Goal: Task Accomplishment & Management: Use online tool/utility

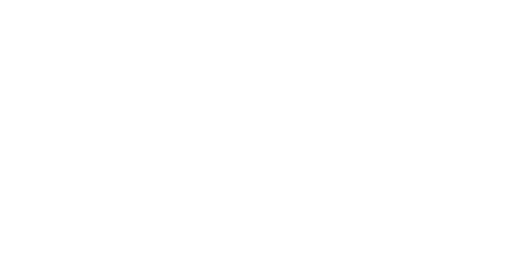
click at [224, 66] on body at bounding box center [261, 134] width 522 height 269
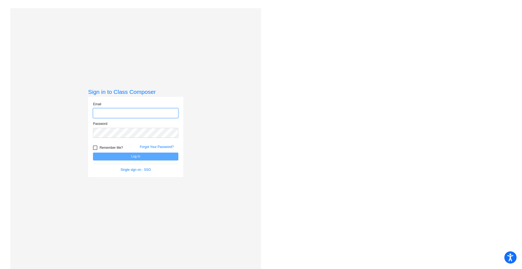
type input "[PERSON_NAME][EMAIL_ADDRESS][PERSON_NAME][DOMAIN_NAME]"
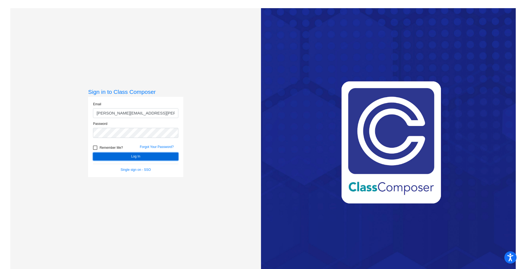
click at [143, 155] on button "Log In" at bounding box center [135, 156] width 85 height 8
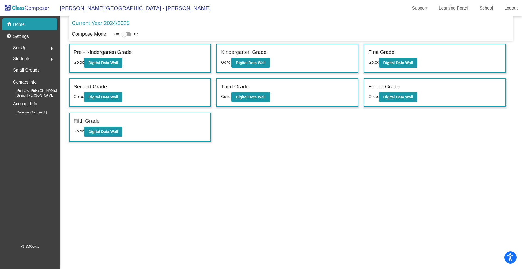
click at [26, 27] on div "home Home" at bounding box center [29, 24] width 55 height 12
click at [407, 63] on b "Digital Data Wall" at bounding box center [398, 63] width 30 height 4
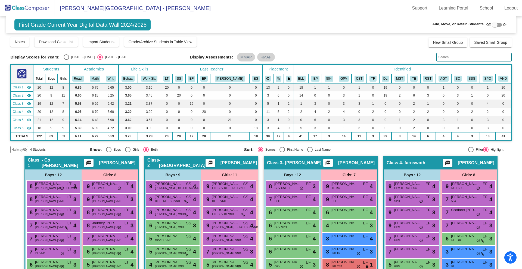
click at [13, 12] on img at bounding box center [27, 8] width 54 height 16
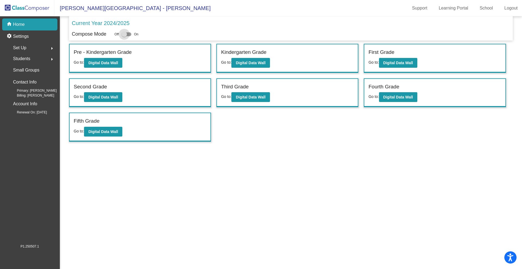
click at [128, 34] on div at bounding box center [126, 34] width 10 height 4
click at [124, 36] on input "checkbox" at bounding box center [124, 36] width 0 height 0
checkbox input "true"
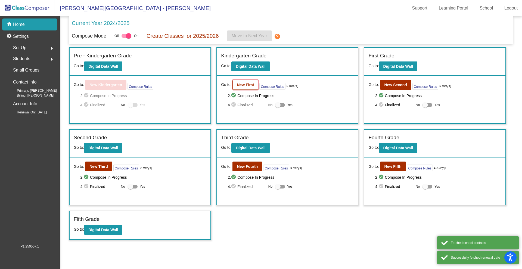
click at [254, 83] on b "New First" at bounding box center [245, 85] width 17 height 4
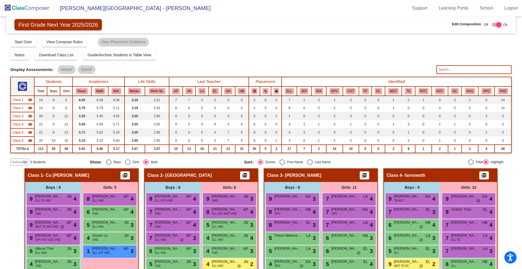
scroll to position [132, 0]
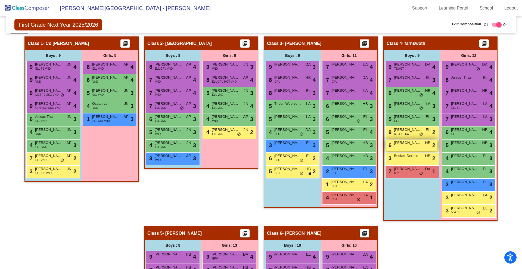
click at [410, 146] on div "6 [PERSON_NAME] HB lock do_not_disturb_alt 2" at bounding box center [411, 144] width 52 height 11
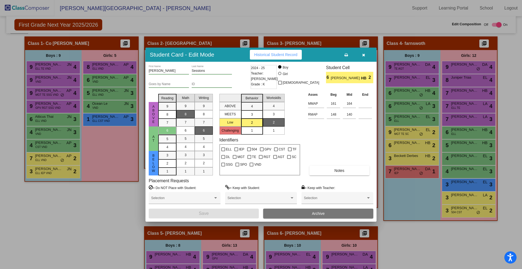
click at [364, 55] on icon "button" at bounding box center [363, 55] width 3 height 4
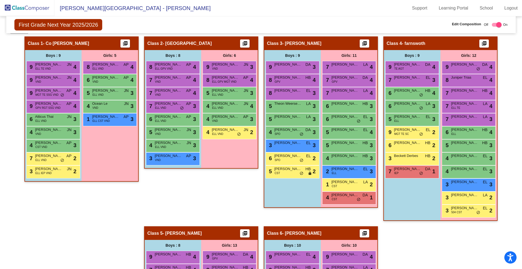
click at [393, 8] on mat-toolbar "[PERSON_NAME][GEOGRAPHIC_DATA] - [PERSON_NAME] Support Learning Portal School L…" at bounding box center [261, 8] width 522 height 16
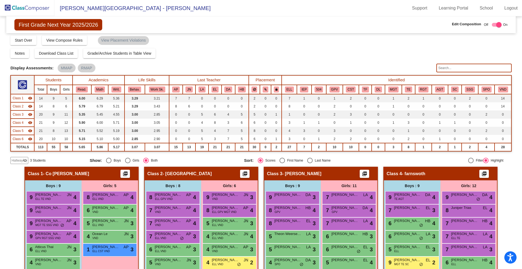
scroll to position [0, 0]
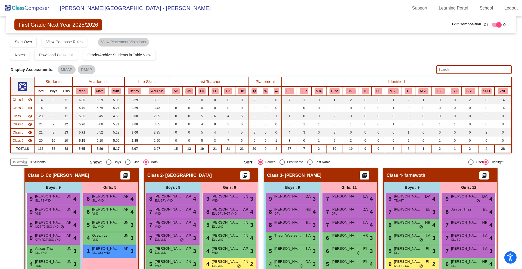
click at [30, 7] on img at bounding box center [27, 8] width 54 height 16
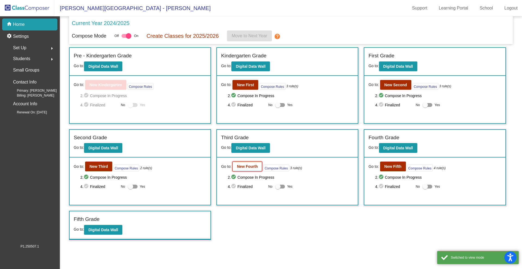
click at [250, 169] on button "New Fourth" at bounding box center [247, 166] width 30 height 10
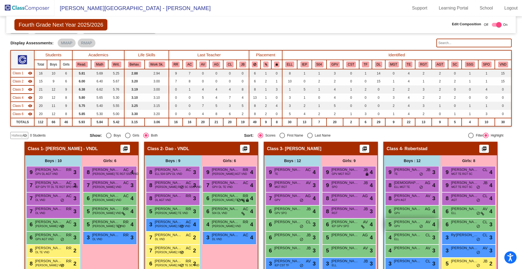
scroll to position [27, 0]
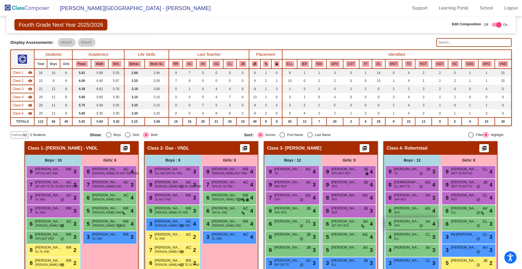
click at [411, 221] on span "[PERSON_NAME]" at bounding box center [407, 220] width 27 height 5
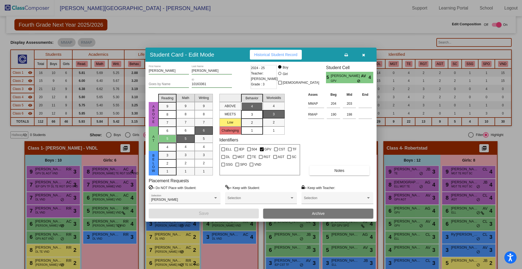
click at [363, 54] on icon "button" at bounding box center [363, 55] width 3 height 4
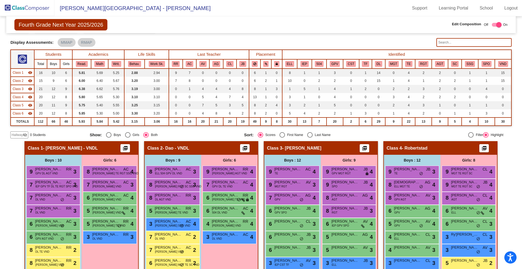
click at [409, 135] on div "Filter Highlight" at bounding box center [450, 134] width 105 height 5
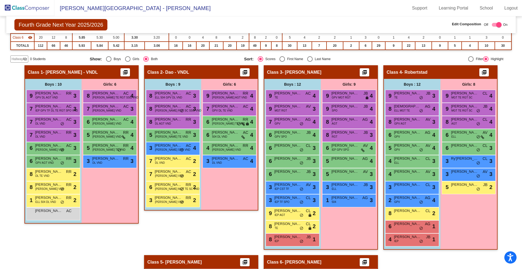
scroll to position [103, 0]
